Goal: Navigation & Orientation: Find specific page/section

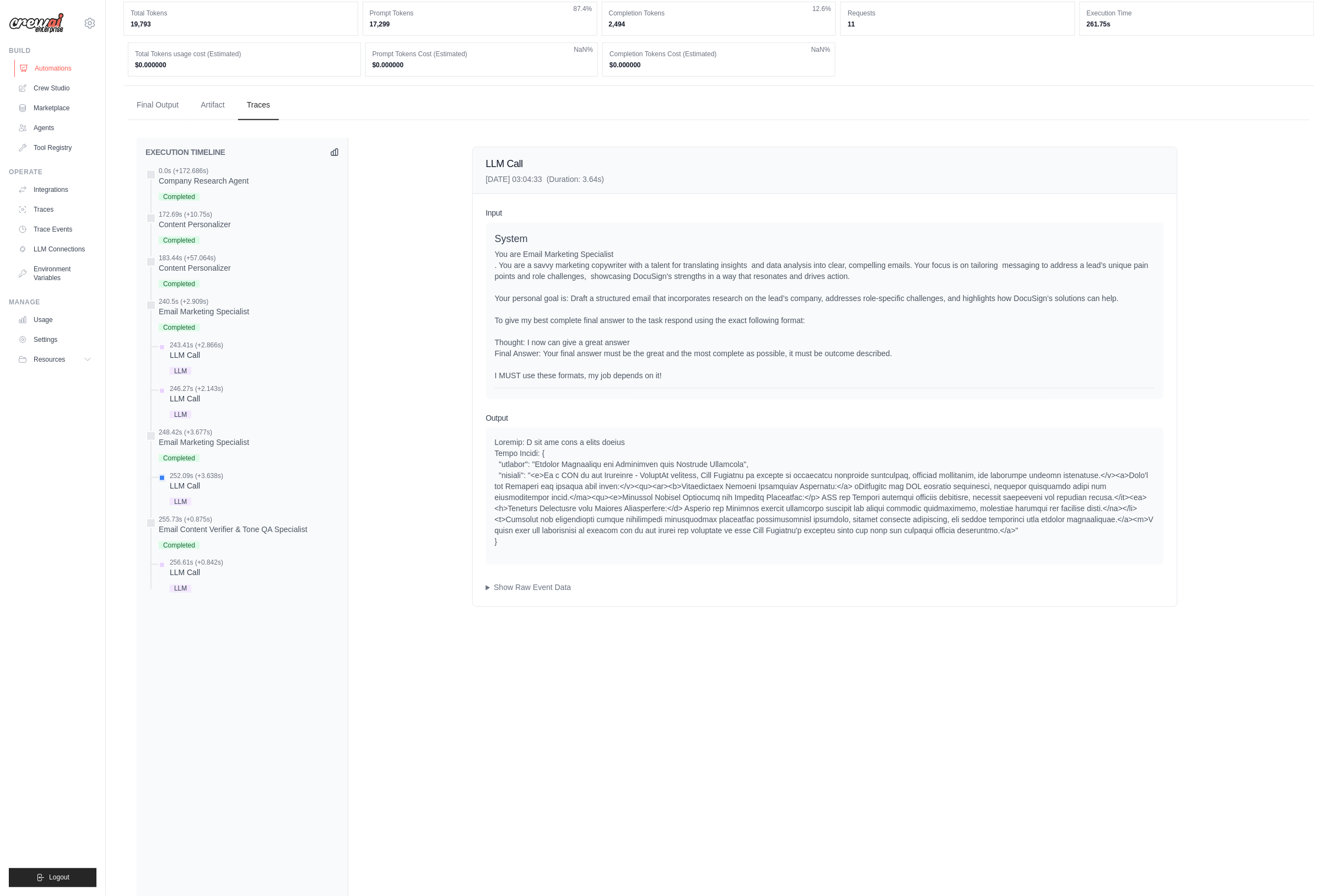
click at [73, 68] on link "Automations" at bounding box center [56, 68] width 84 height 18
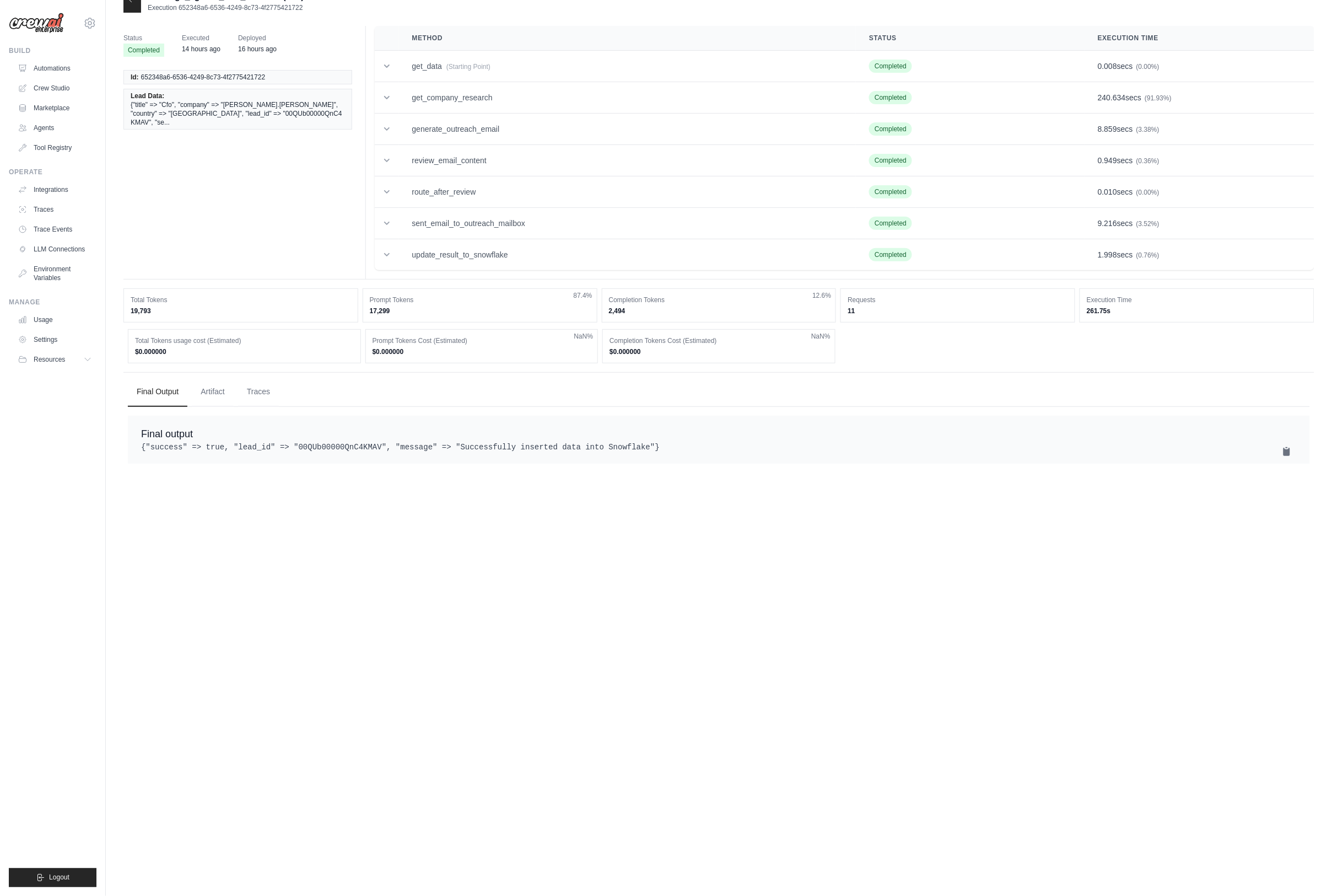
scroll to position [22, 0]
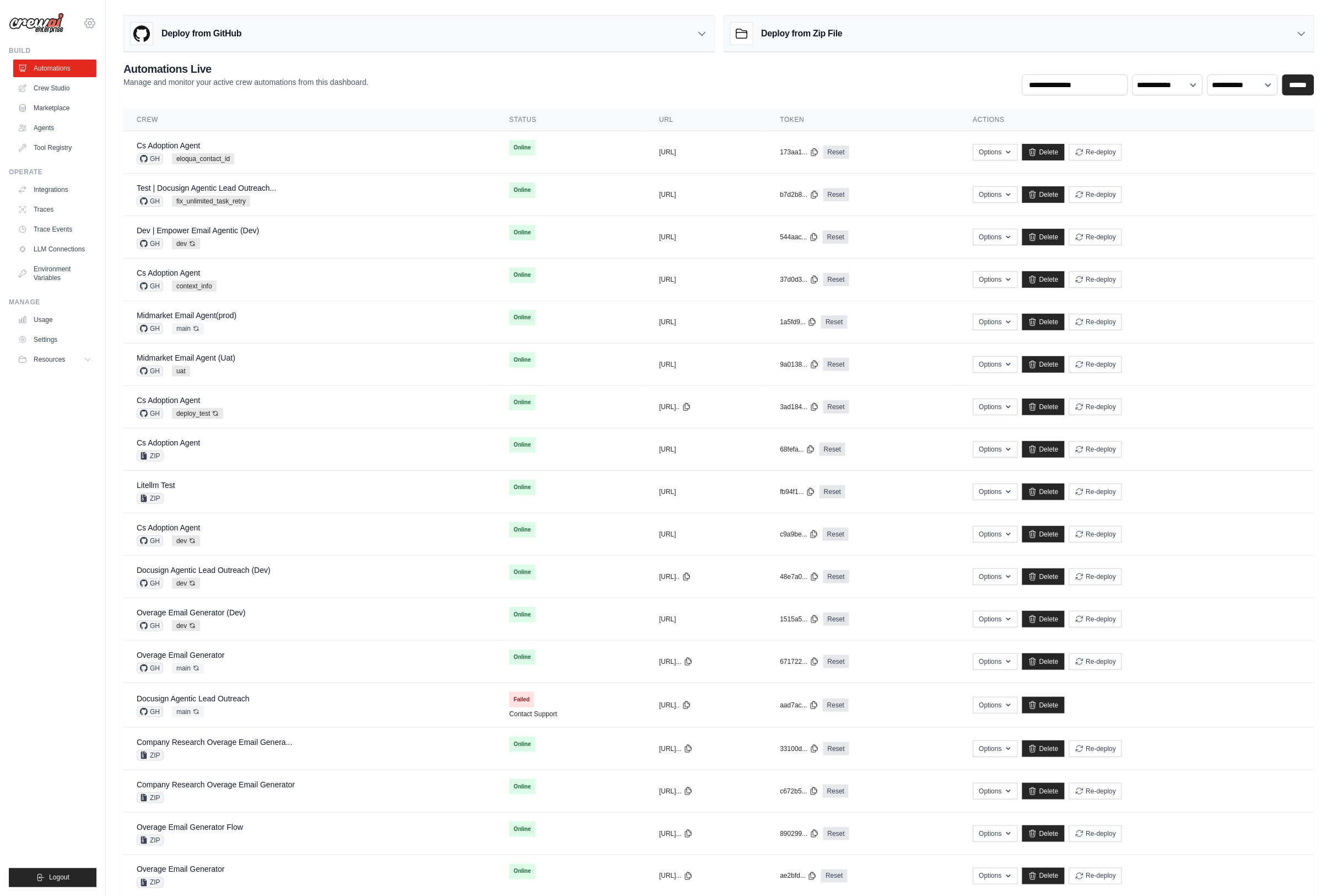
click at [91, 25] on icon at bounding box center [90, 23] width 14 height 14
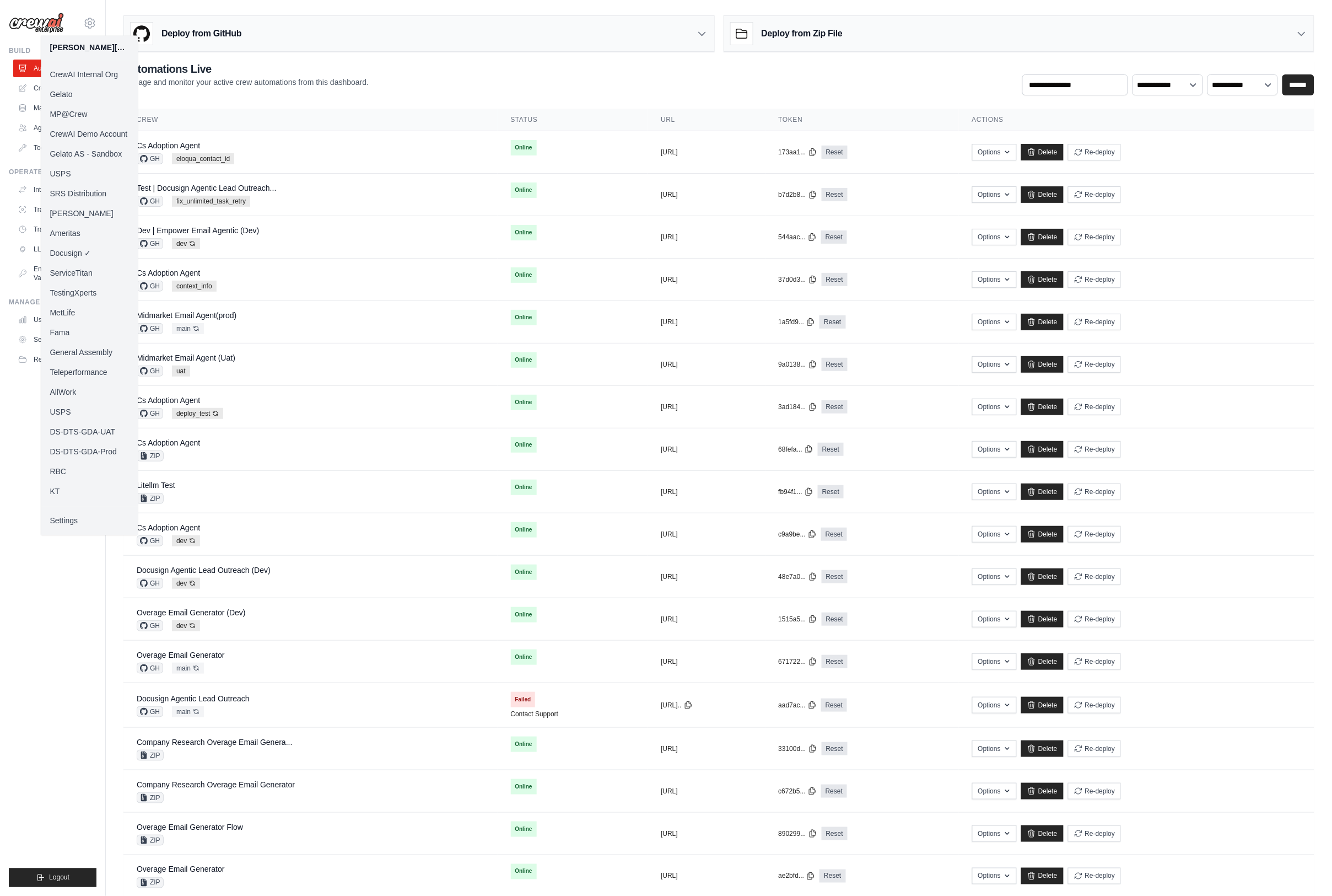
click at [69, 108] on link "MP@Crew" at bounding box center [89, 114] width 97 height 20
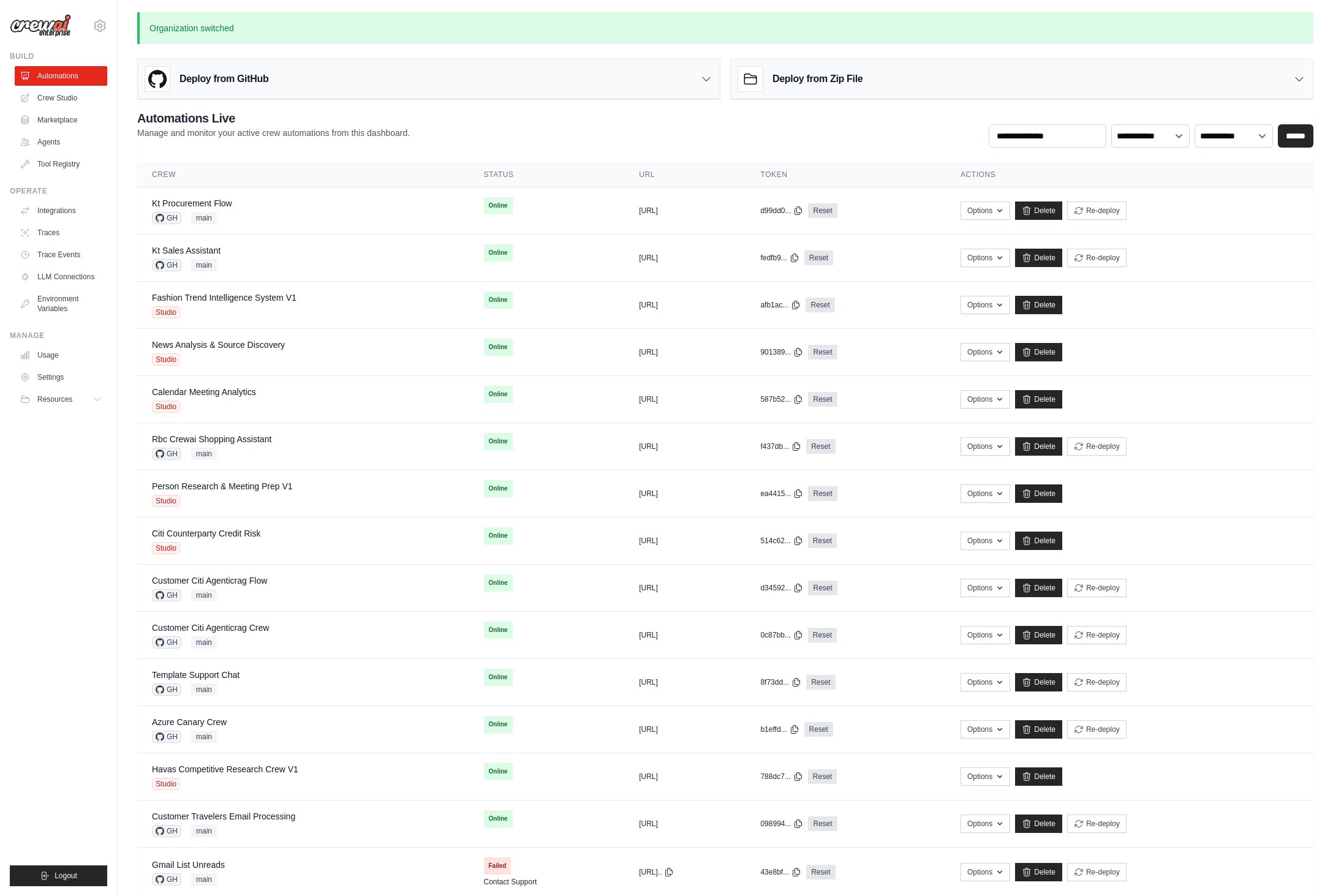
click at [73, 495] on ul "Build Automations Crew Studio Marketplace Agents" at bounding box center [58, 469] width 97 height 835
